Goal: Task Accomplishment & Management: Complete application form

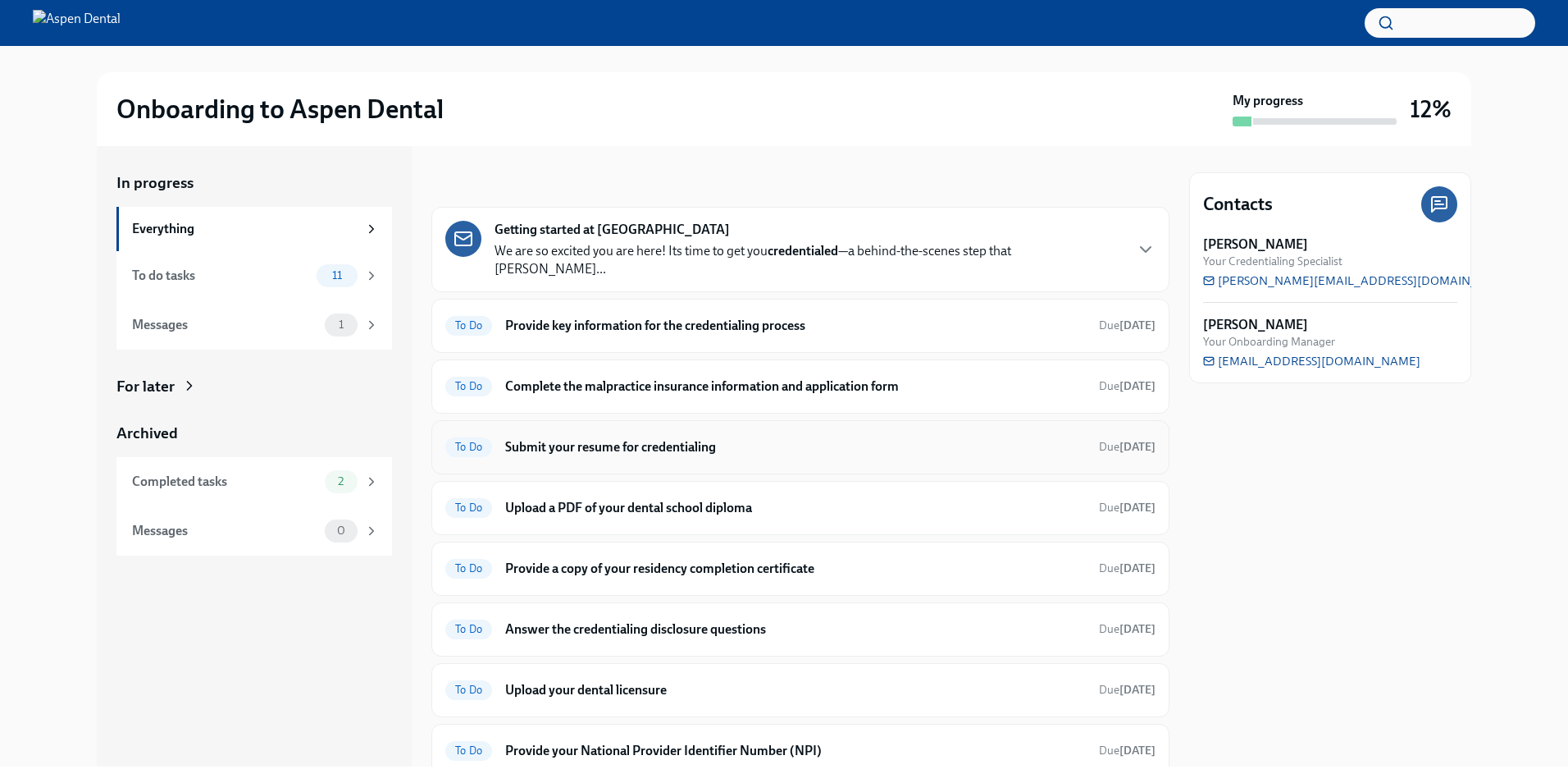
click at [624, 438] on h6 "Submit your resume for credentialing" at bounding box center [795, 447] width 580 height 18
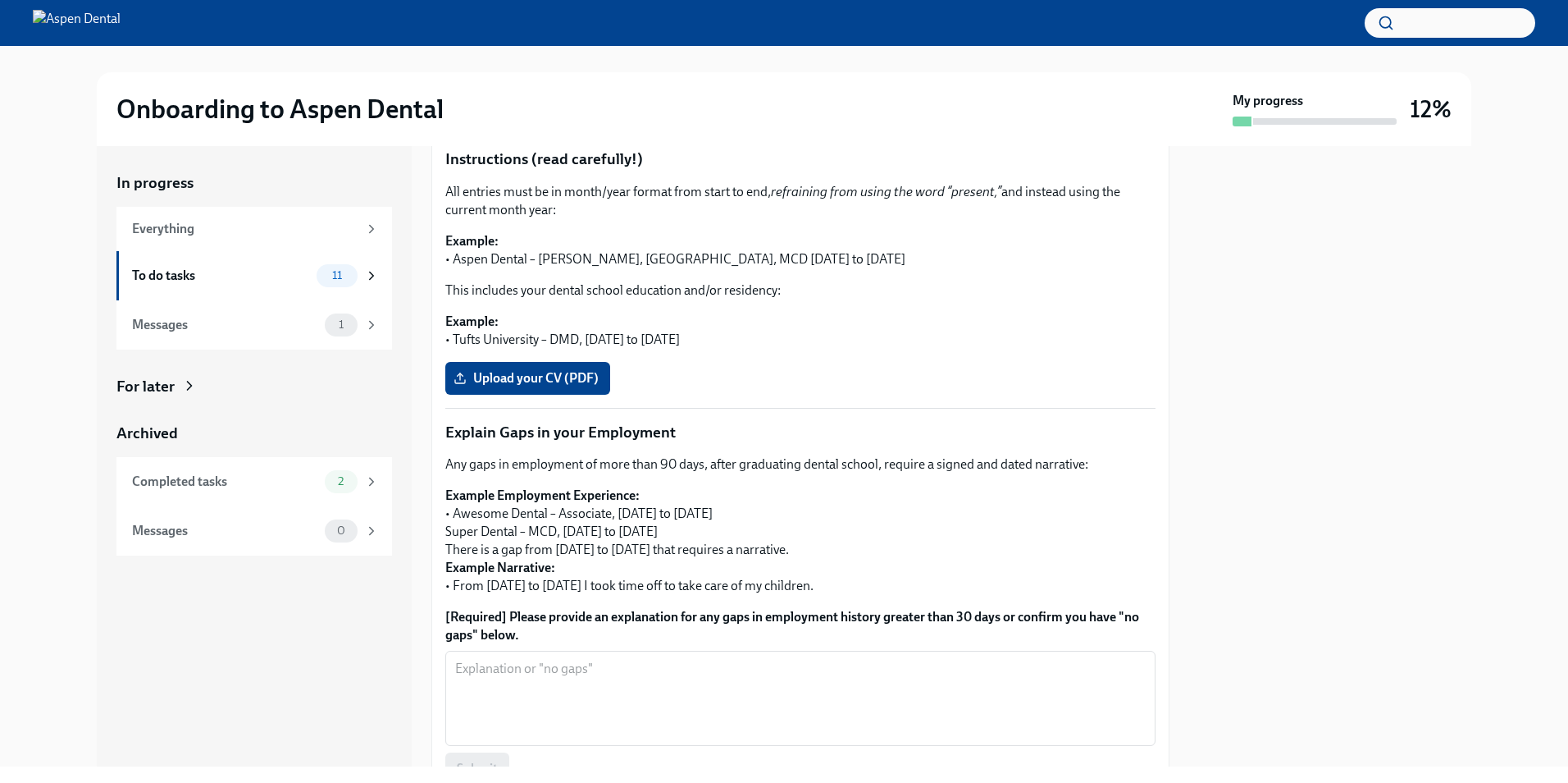
scroll to position [328, 0]
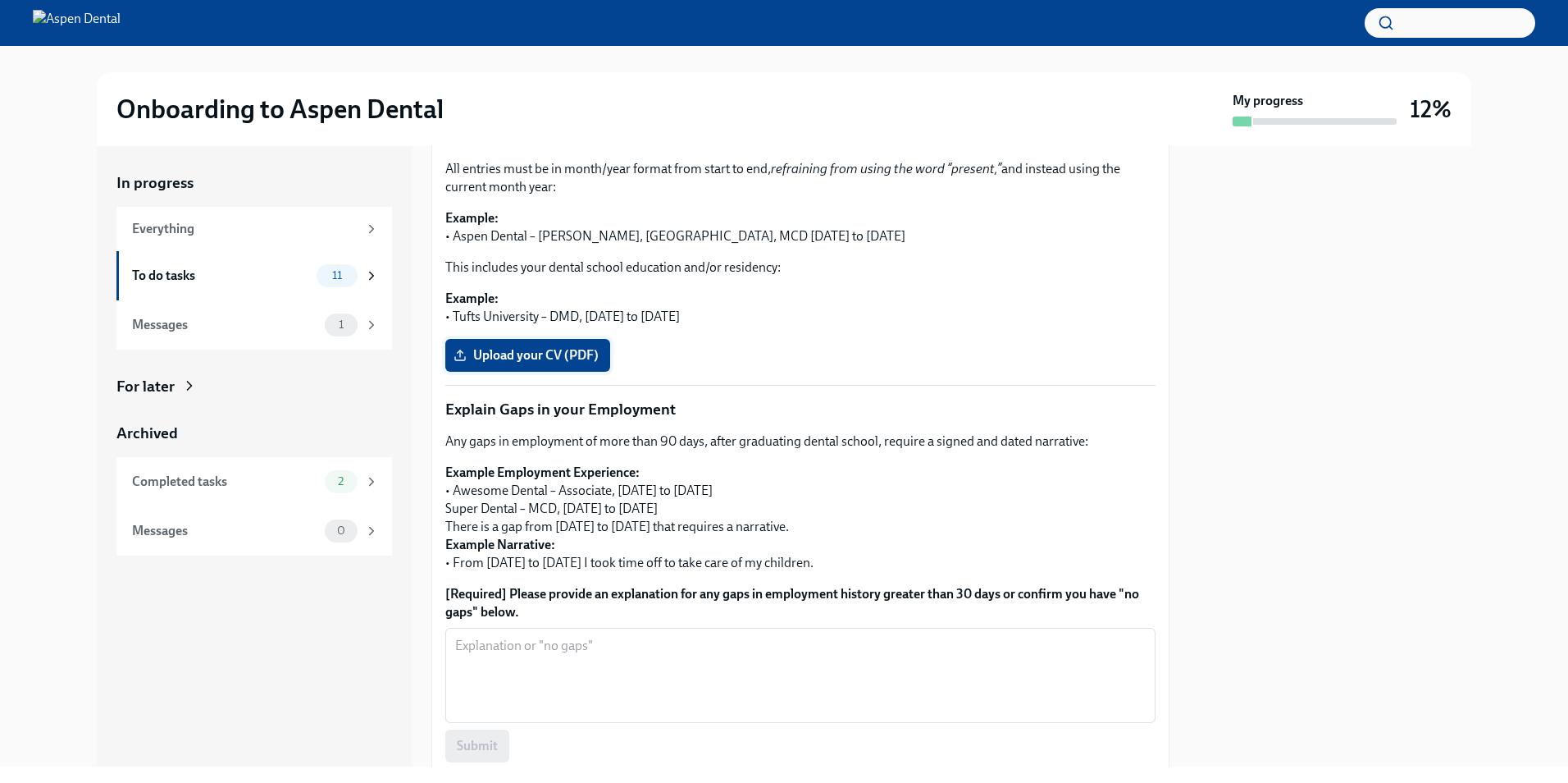
click at [506, 339] on label "Upload your CV (PDF)" at bounding box center [527, 355] width 165 height 33
click at [0, 0] on input "Upload your CV (PDF)" at bounding box center [0, 0] width 0 height 0
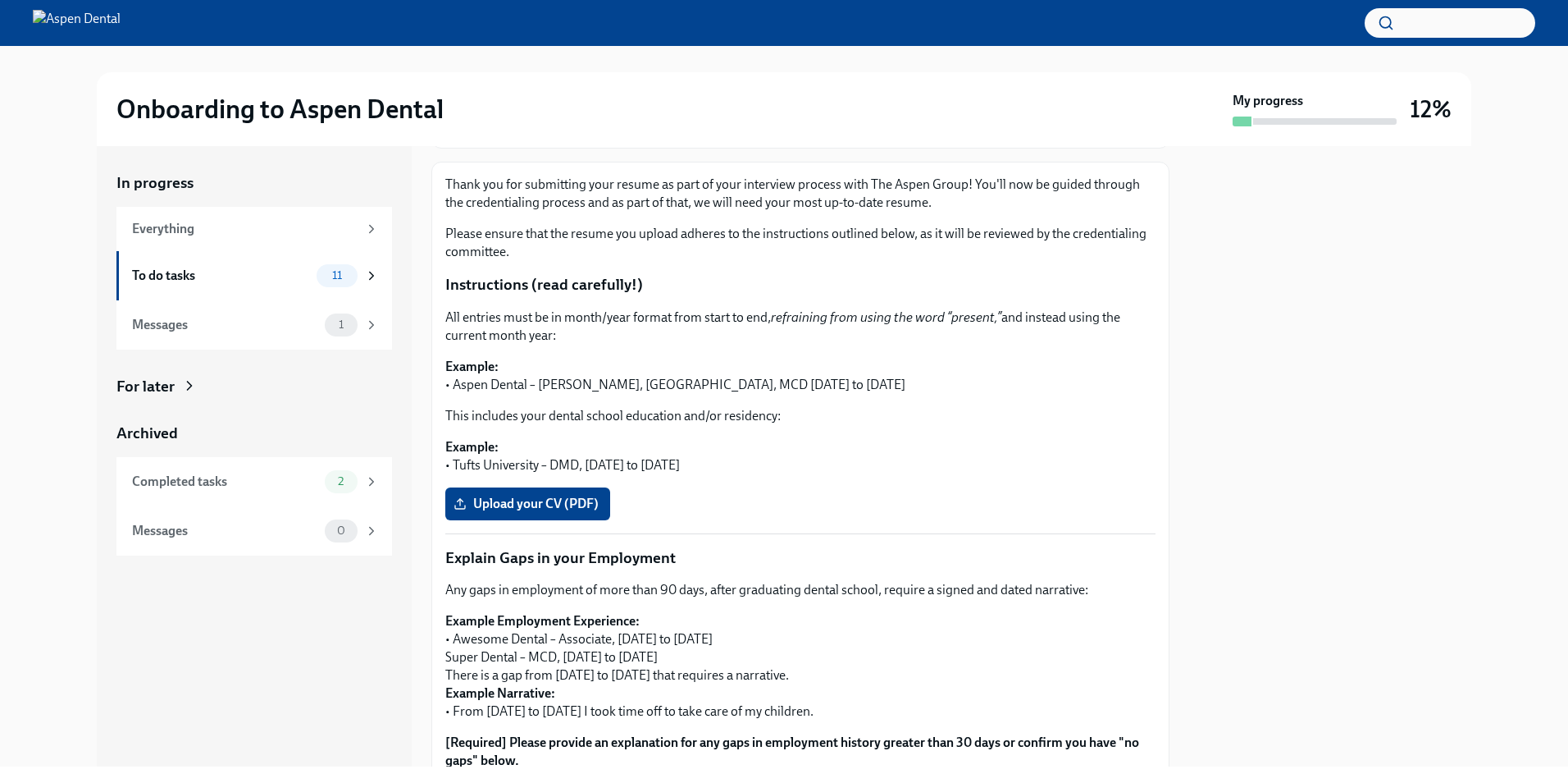
scroll to position [82, 0]
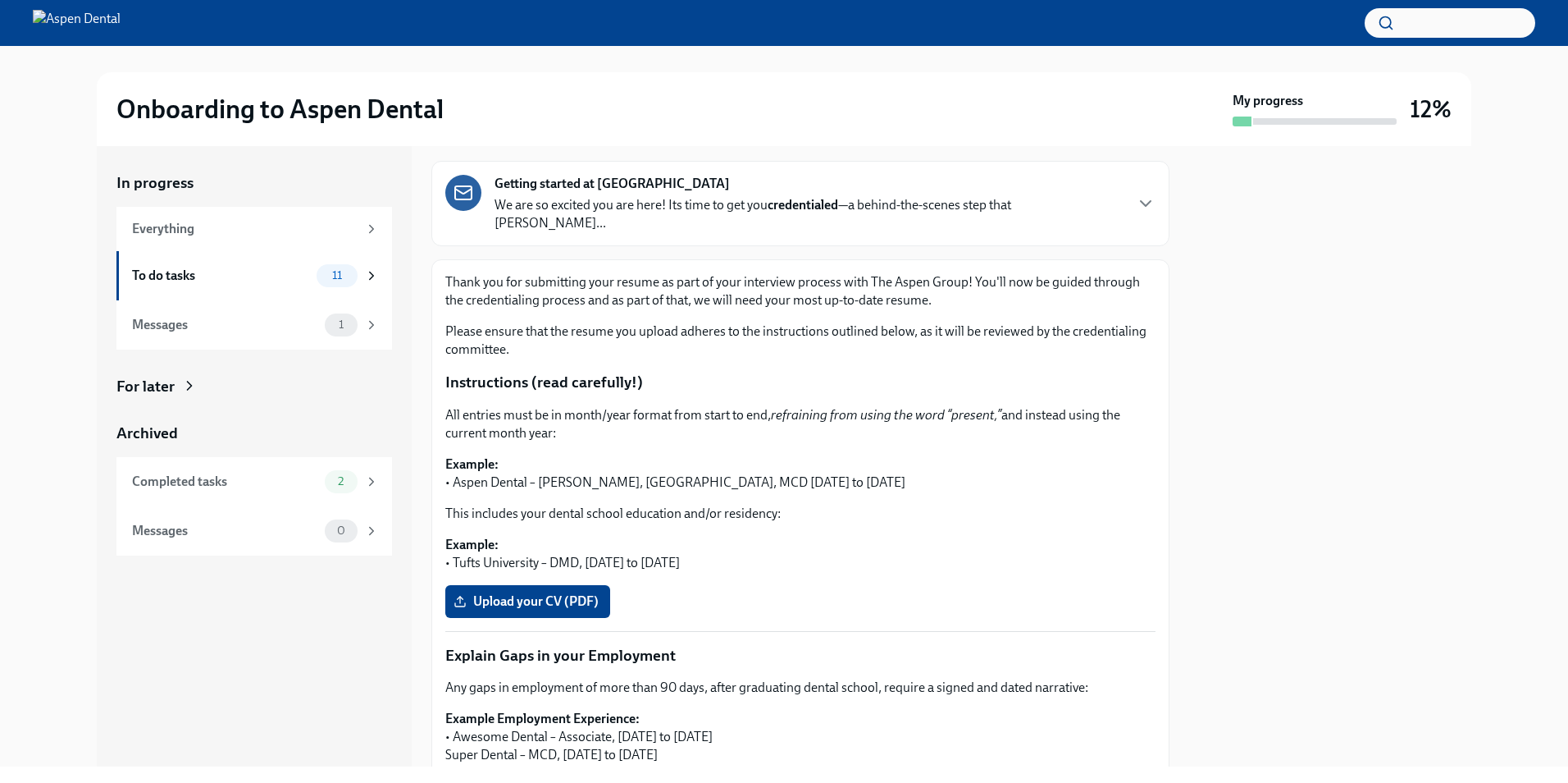
drag, startPoint x: 1516, startPoint y: 147, endPoint x: 1496, endPoint y: 157, distance: 22.4
click at [1516, 147] on div "In progress Everything To do tasks 11 Messages 1 For later Archived Completed t…" at bounding box center [784, 456] width 1516 height 620
click at [559, 593] on span "Upload your CV (PDF)" at bounding box center [528, 602] width 142 height 17
click at [0, 0] on input "Upload your CV (PDF)" at bounding box center [0, 0] width 0 height 0
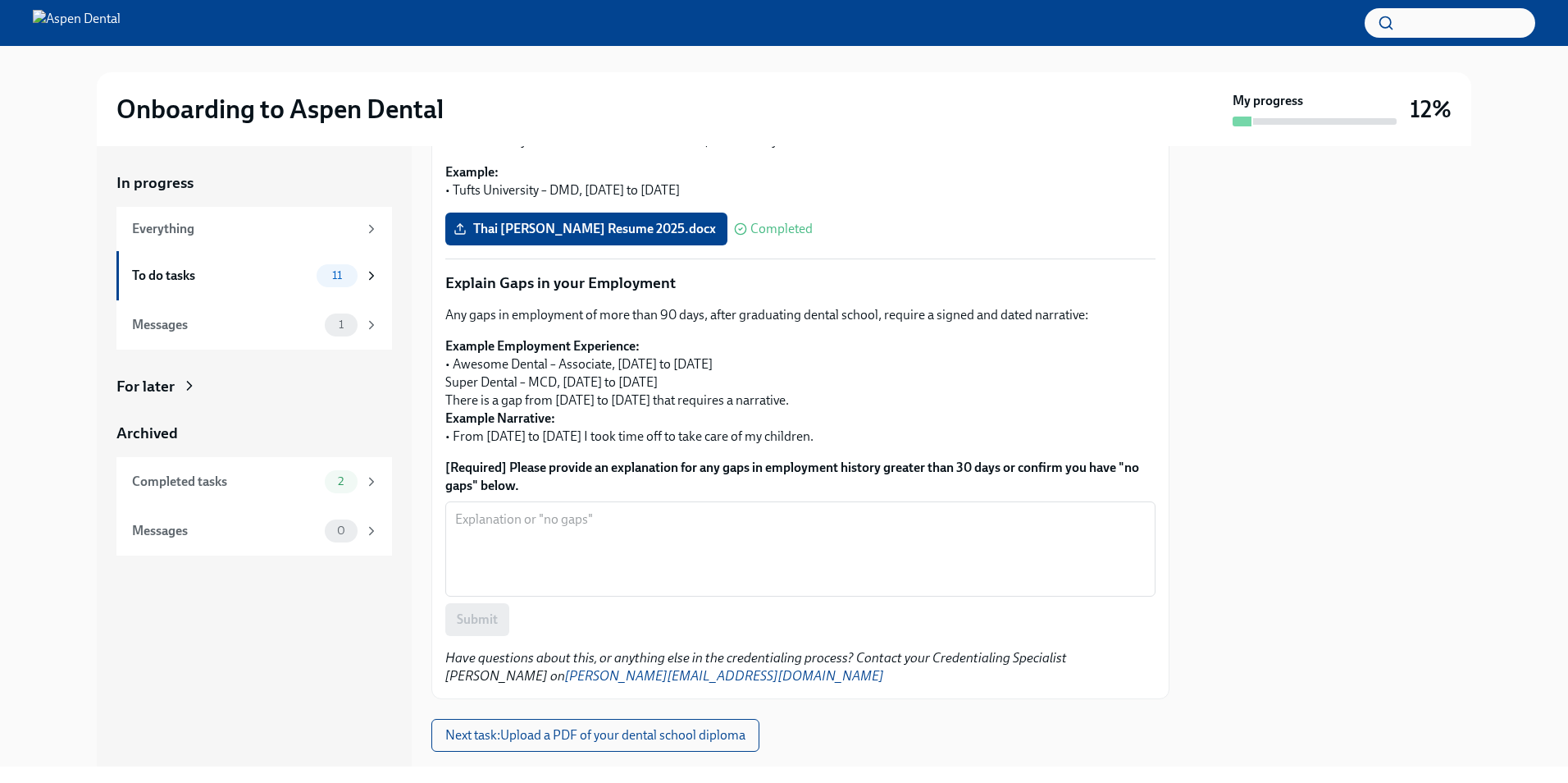
scroll to position [456, 0]
click at [602, 219] on span "Thai [PERSON_NAME] Resume 2025.docx" at bounding box center [587, 227] width 259 height 17
click at [0, 0] on input "Thai [PERSON_NAME] Resume 2025.docx" at bounding box center [0, 0] width 0 height 0
click at [635, 725] on span "Next task : Upload a PDF of your dental school diploma" at bounding box center [595, 733] width 300 height 17
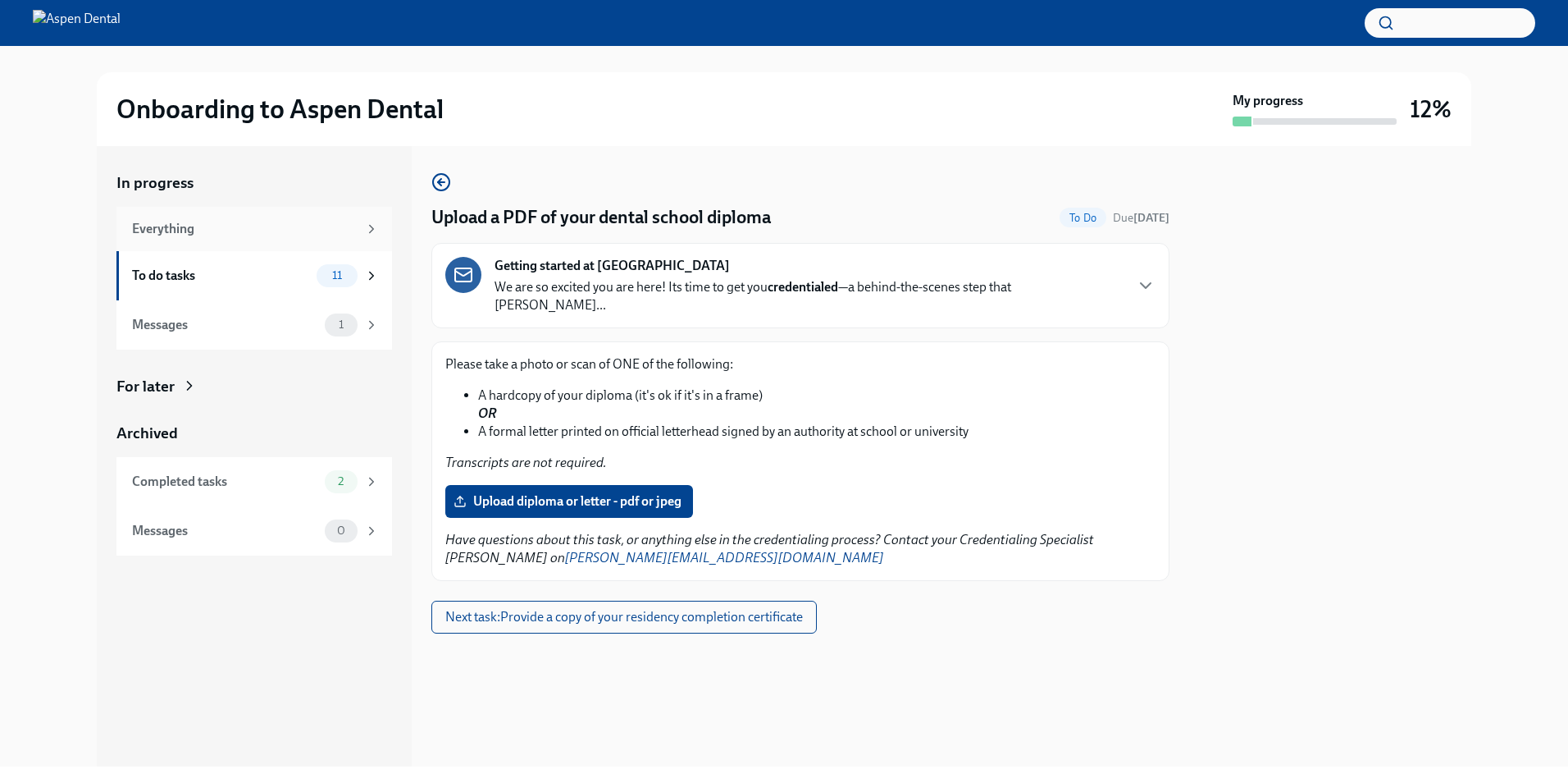
click at [262, 238] on div "Everything" at bounding box center [255, 229] width 276 height 44
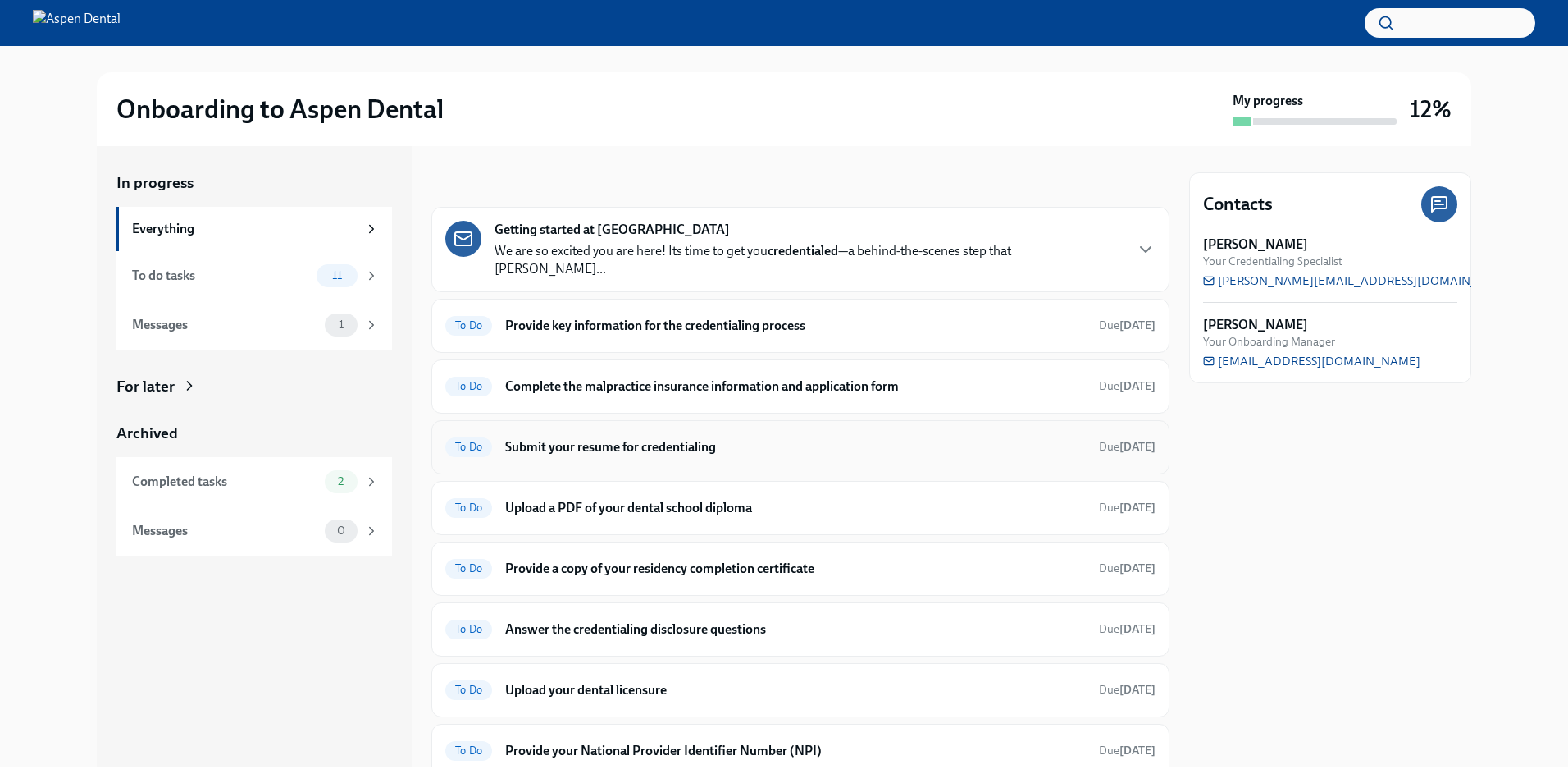
click at [836, 438] on h6 "Submit your resume for credentialing" at bounding box center [795, 447] width 580 height 18
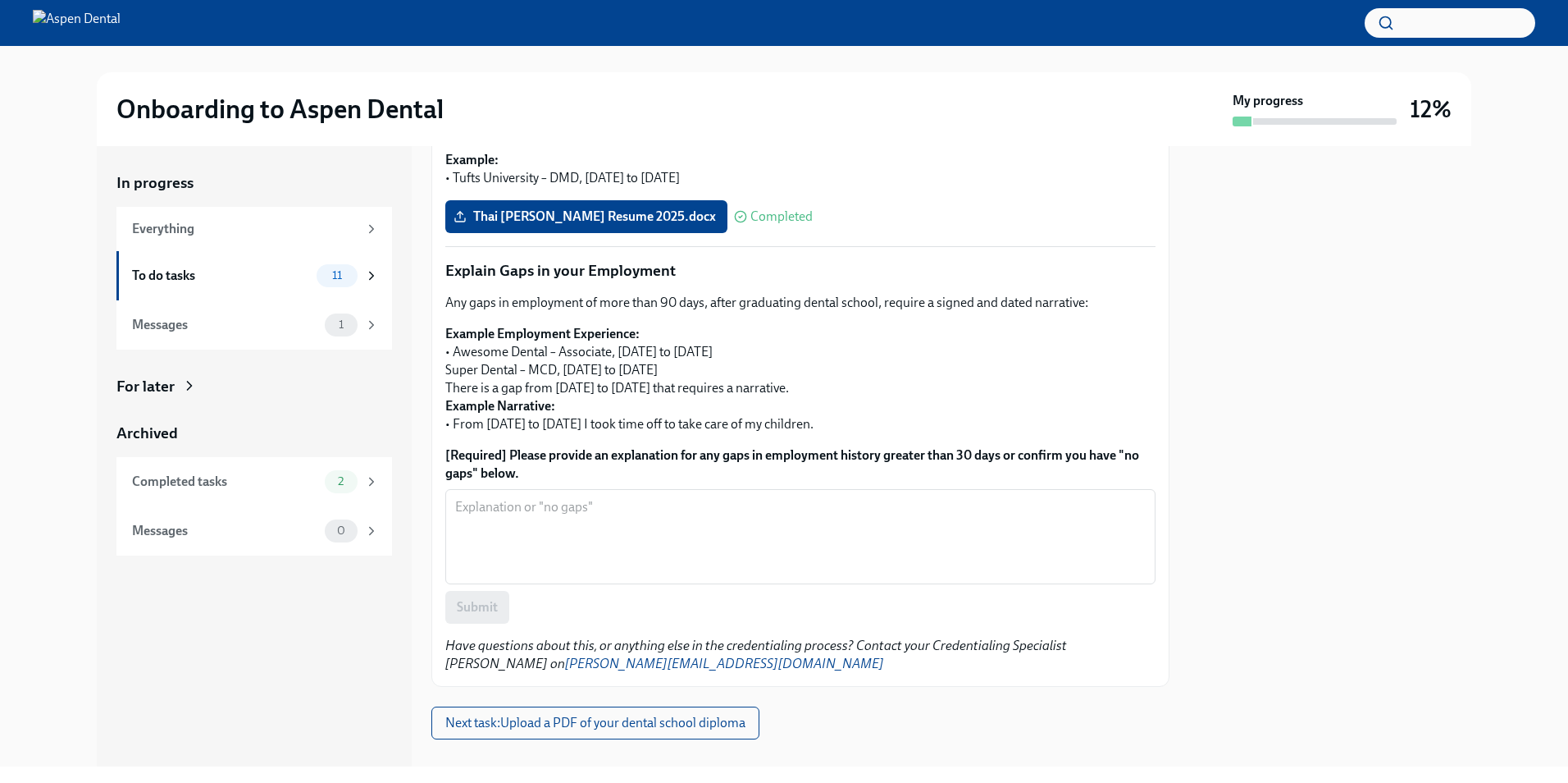
scroll to position [474, 0]
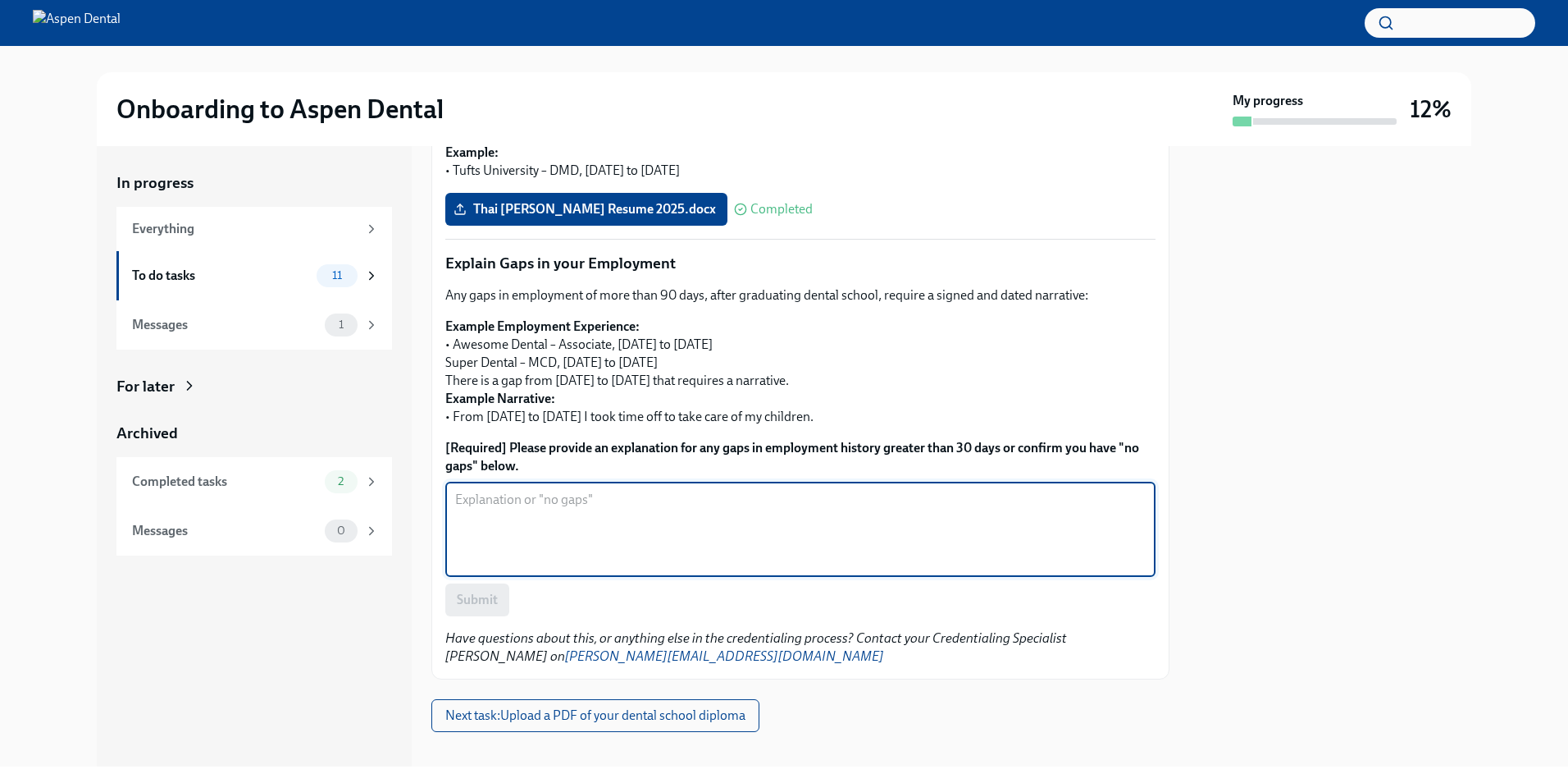
click at [673, 501] on textarea "[Required] Please provide an explanation for any gaps in employment history gre…" at bounding box center [800, 529] width 691 height 79
type textarea "No gaps"
click at [472, 592] on span "Submit" at bounding box center [477, 600] width 41 height 17
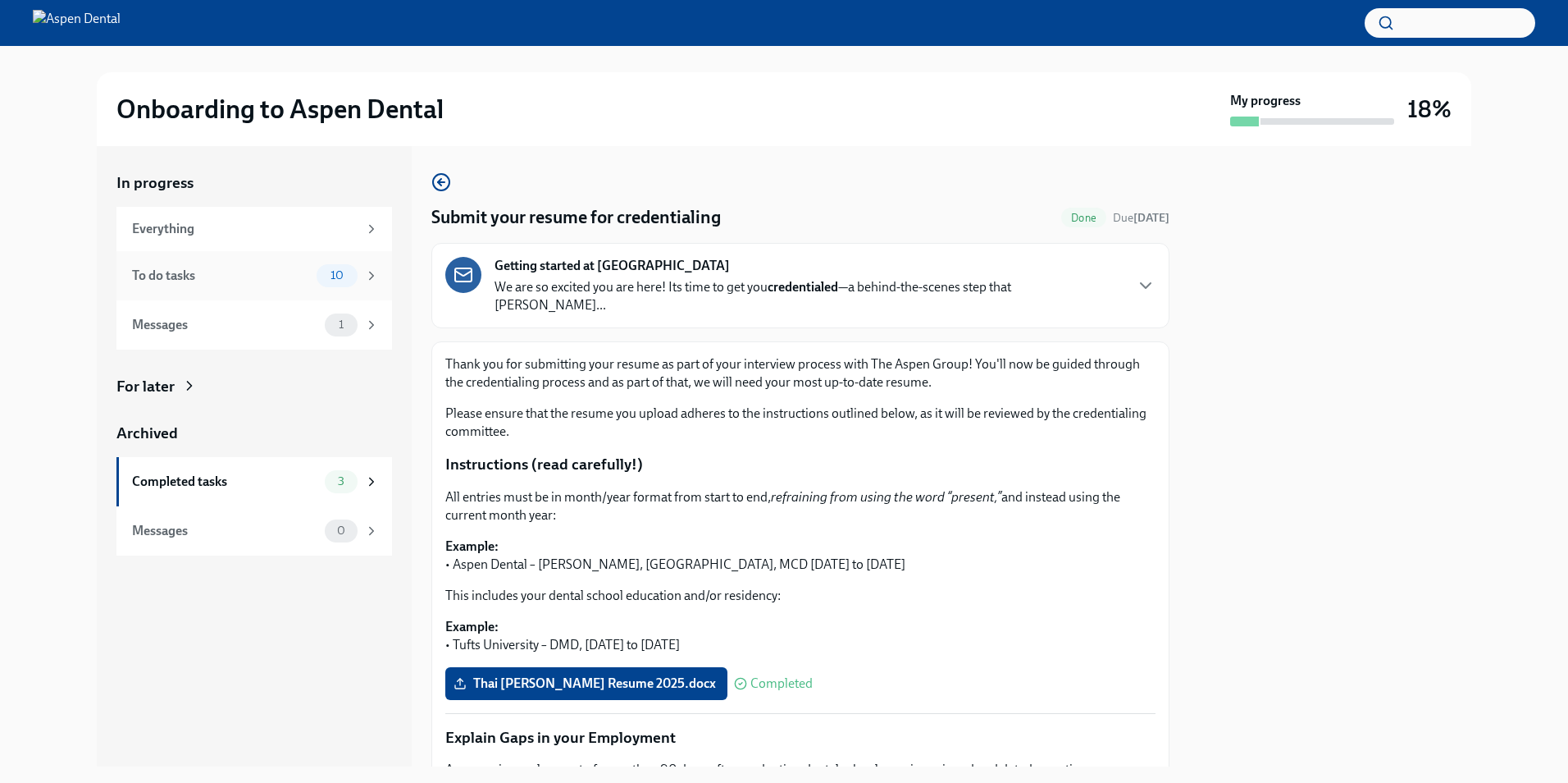
click at [293, 261] on div "To do tasks 10" at bounding box center [255, 276] width 276 height 50
